Goal: Task Accomplishment & Management: Manage account settings

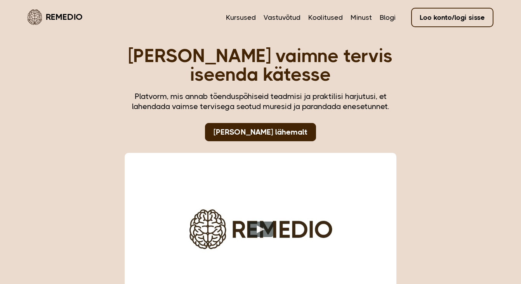
click at [458, 14] on link "Loo konto/logi sisse" at bounding box center [452, 17] width 82 height 19
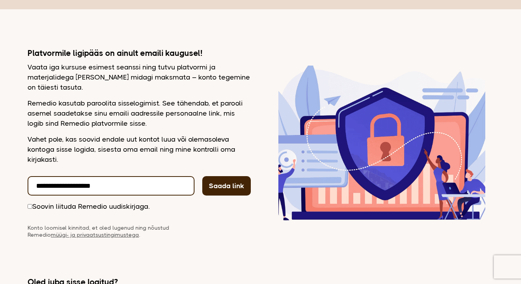
scroll to position [76, 0]
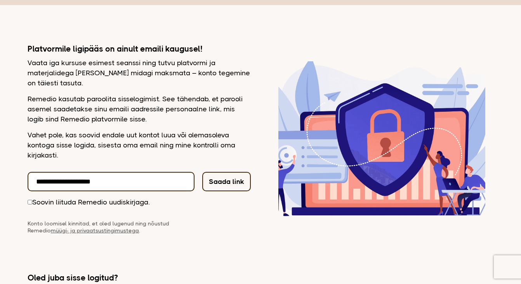
type input "**********"
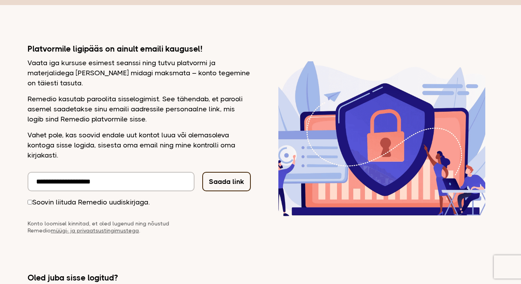
click at [230, 186] on button "Saada link" at bounding box center [226, 181] width 49 height 19
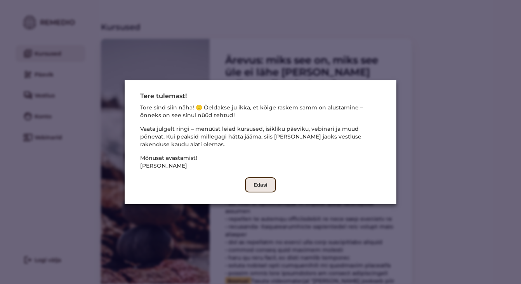
click at [257, 185] on button "Edasi" at bounding box center [260, 185] width 31 height 15
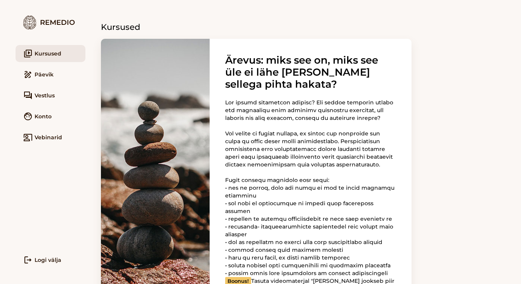
click at [40, 76] on link "draw Päevik" at bounding box center [51, 74] width 70 height 17
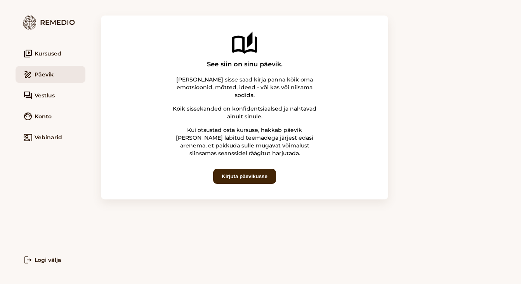
click at [44, 51] on link "video_library Kursused" at bounding box center [51, 53] width 70 height 17
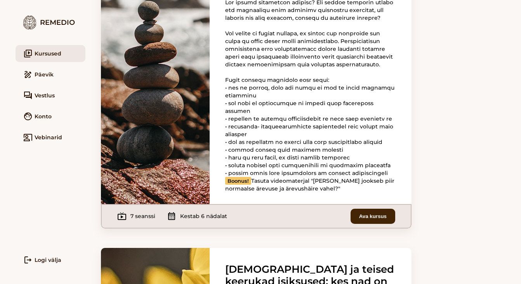
scroll to position [110, 0]
